Goal: Transaction & Acquisition: Purchase product/service

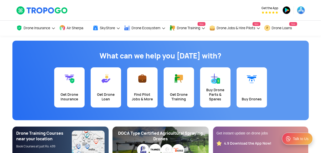
click at [11, 52] on app-banner "What can we help you [DATE] with? Get Drone Insurance Get Drone Loan Find Pilot…" at bounding box center [160, 104] width 321 height 137
click at [67, 95] on div "Get Drone Insurance" at bounding box center [69, 96] width 24 height 9
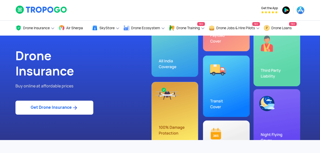
click at [58, 112] on link "Get Drone Insurance" at bounding box center [54, 107] width 78 height 14
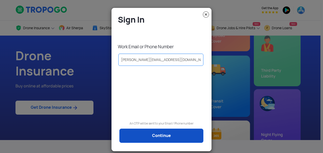
type input "bhargava@drogodrones.com"
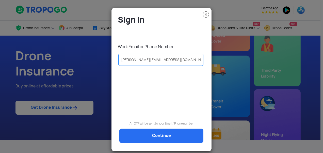
click at [156, 135] on link "Continue" at bounding box center [161, 135] width 84 height 14
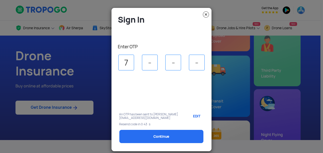
type input "7"
type input "1"
type input "8"
type input "1"
select select "1000000"
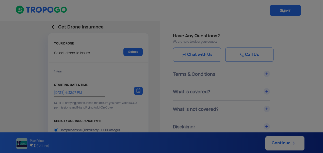
type input "14/8/2025, 4:42:00 PM"
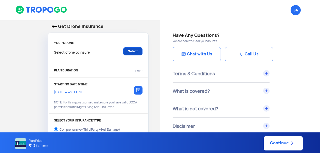
click at [132, 53] on link "Select" at bounding box center [132, 51] width 19 height 8
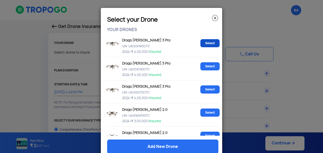
click at [206, 47] on link "Select" at bounding box center [209, 43] width 19 height 8
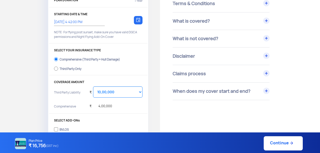
scroll to position [69, 0]
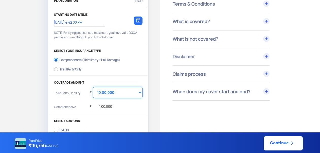
click at [119, 97] on select "Select Amount 10,00,000 15,00,000 20,00,000 25,00,000 30,00,000 35,00,000 40,00…" at bounding box center [117, 92] width 49 height 11
click at [93, 87] on select "Select Amount 10,00,000 15,00,000 20,00,000 25,00,000 30,00,000 35,00,000 40,00…" at bounding box center [117, 92] width 49 height 11
click at [111, 94] on select "Select Amount 10,00,000 15,00,000 20,00,000 25,00,000 30,00,000 35,00,000 40,00…" at bounding box center [117, 92] width 49 height 11
select select "4000000"
click at [93, 87] on select "Select Amount 10,00,000 15,00,000 20,00,000 25,00,000 30,00,000 35,00,000 40,00…" at bounding box center [117, 92] width 49 height 11
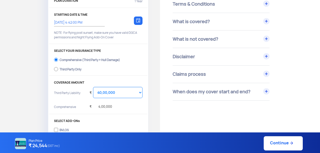
click at [117, 81] on p "COVERAGE AMOUNT" at bounding box center [98, 83] width 89 height 4
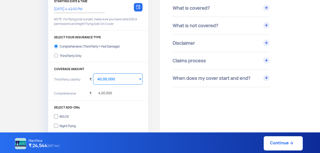
scroll to position [73, 0]
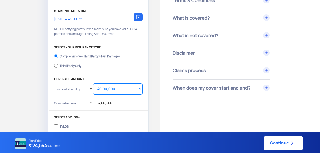
click at [71, 66] on div "Third Party Only" at bounding box center [71, 65] width 22 height 2
click at [58, 66] on input "Third Party Only" at bounding box center [56, 65] width 4 height 7
radio input "true"
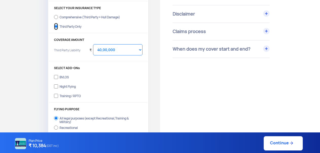
scroll to position [113, 0]
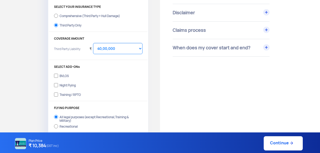
click at [60, 93] on div "Training / RPTO" at bounding box center [70, 94] width 21 height 2
click at [58, 93] on input "Training / RPTO" at bounding box center [56, 94] width 4 height 7
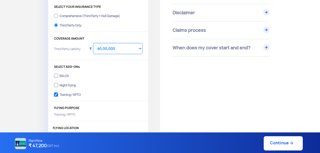
click at [60, 93] on div "Training / RPTO" at bounding box center [70, 94] width 21 height 2
click at [58, 93] on input "Training / RPTO" at bounding box center [56, 94] width 4 height 7
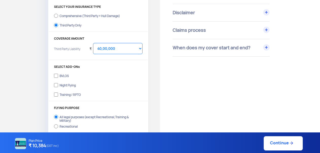
click at [60, 93] on div "Training / RPTO" at bounding box center [70, 94] width 21 height 2
click at [58, 93] on input "Training / RPTO" at bounding box center [56, 94] width 4 height 7
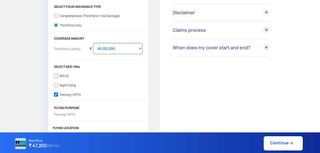
click at [60, 93] on div "Training / RPTO" at bounding box center [70, 94] width 21 height 2
click at [58, 93] on input "Training / RPTO" at bounding box center [56, 94] width 4 height 7
checkbox input "false"
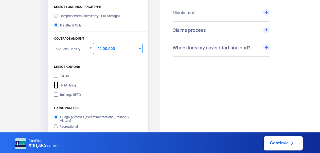
click at [56, 84] on input "Night Flying" at bounding box center [56, 84] width 4 height 7
checkbox input "true"
click at [57, 75] on input "BVLOS" at bounding box center [56, 75] width 4 height 7
checkbox input "true"
click at [58, 95] on label "Training / RPTO" at bounding box center [98, 94] width 89 height 8
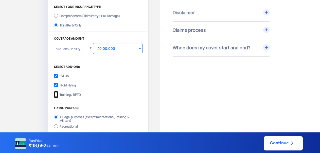
click at [58, 95] on input "Training / RPTO" at bounding box center [56, 94] width 4 height 7
checkbox input "true"
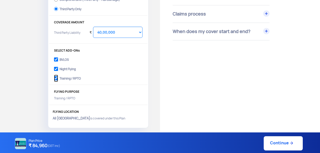
scroll to position [129, 0]
click at [57, 60] on input "BVLOS" at bounding box center [56, 59] width 4 height 7
checkbox input "false"
click at [56, 67] on input "Night Flying" at bounding box center [56, 68] width 4 height 7
checkbox input "false"
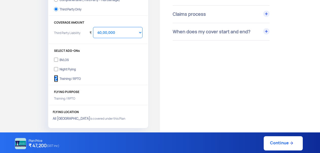
click at [57, 77] on input "Training / RPTO" at bounding box center [56, 78] width 4 height 7
checkbox input "false"
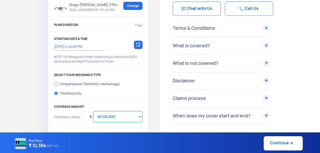
scroll to position [48, 0]
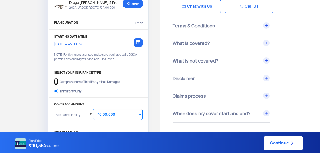
click at [57, 81] on input "Comprehensive (Third Party + Hull Damage)" at bounding box center [56, 81] width 4 height 7
radio input "true"
click at [119, 113] on select "Select Amount 10,00,000 15,00,000 20,00,000 25,00,000 30,00,000 35,00,000 40,00…" at bounding box center [117, 114] width 49 height 11
select select "1000000"
click at [93, 109] on select "Select Amount 10,00,000 15,00,000 20,00,000 25,00,000 30,00,000 35,00,000 40,00…" at bounding box center [117, 114] width 49 height 11
